Goal: Check status

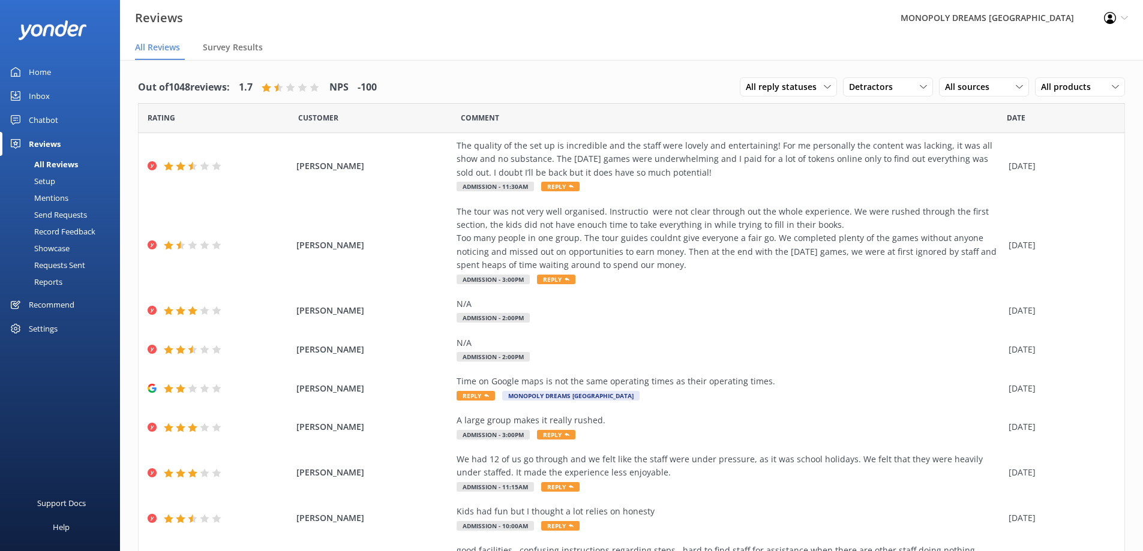
click at [37, 70] on div "Home" at bounding box center [40, 72] width 22 height 24
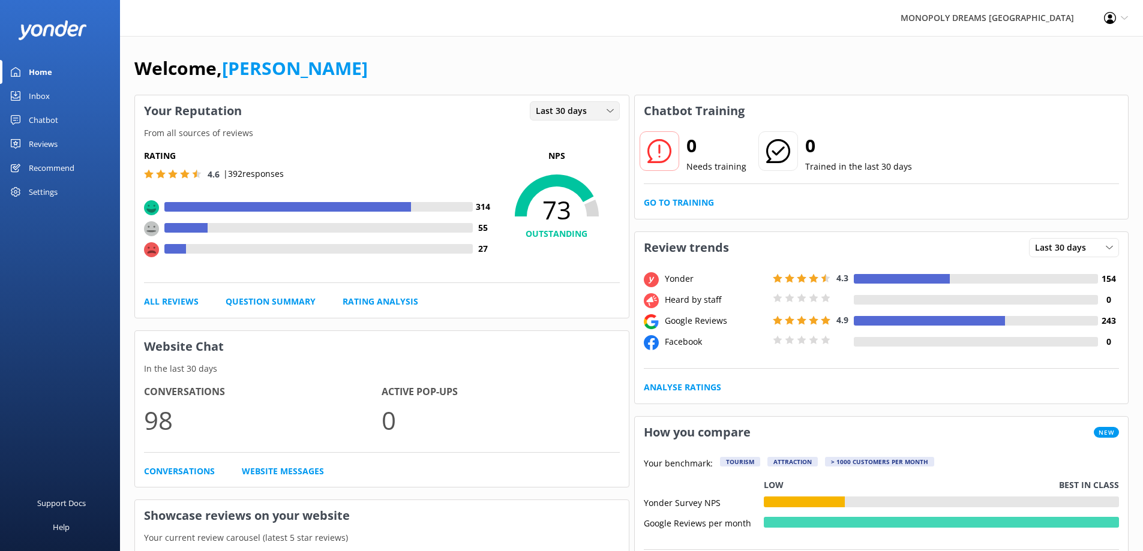
click at [575, 115] on span "Last 30 days" at bounding box center [565, 110] width 58 height 13
click at [585, 139] on link "Last 7 days" at bounding box center [583, 136] width 107 height 24
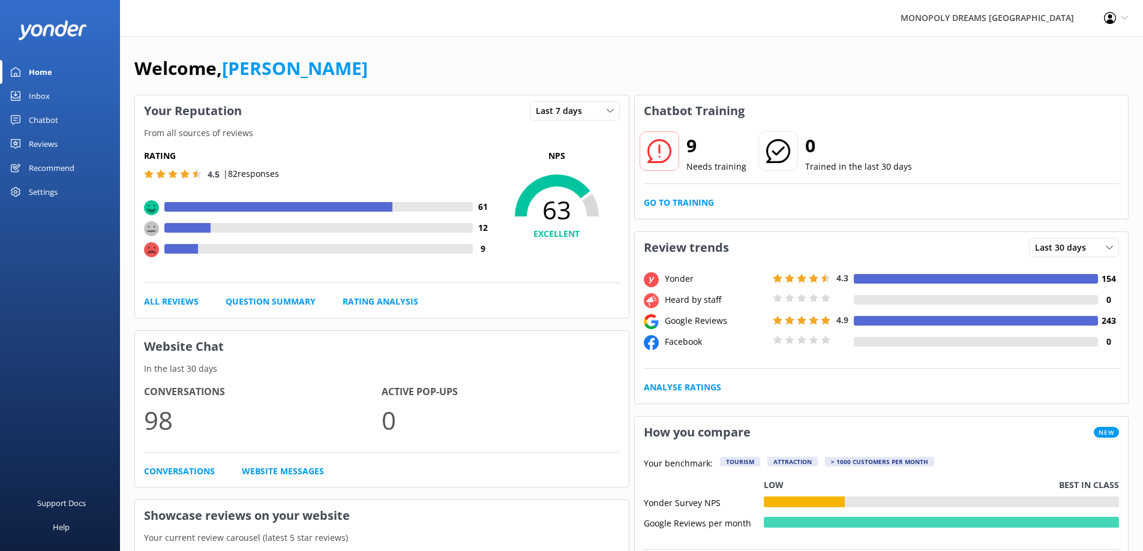
click at [795, 56] on div "Welcome, [PERSON_NAME]" at bounding box center [631, 74] width 994 height 41
